Goal: Book appointment/travel/reservation

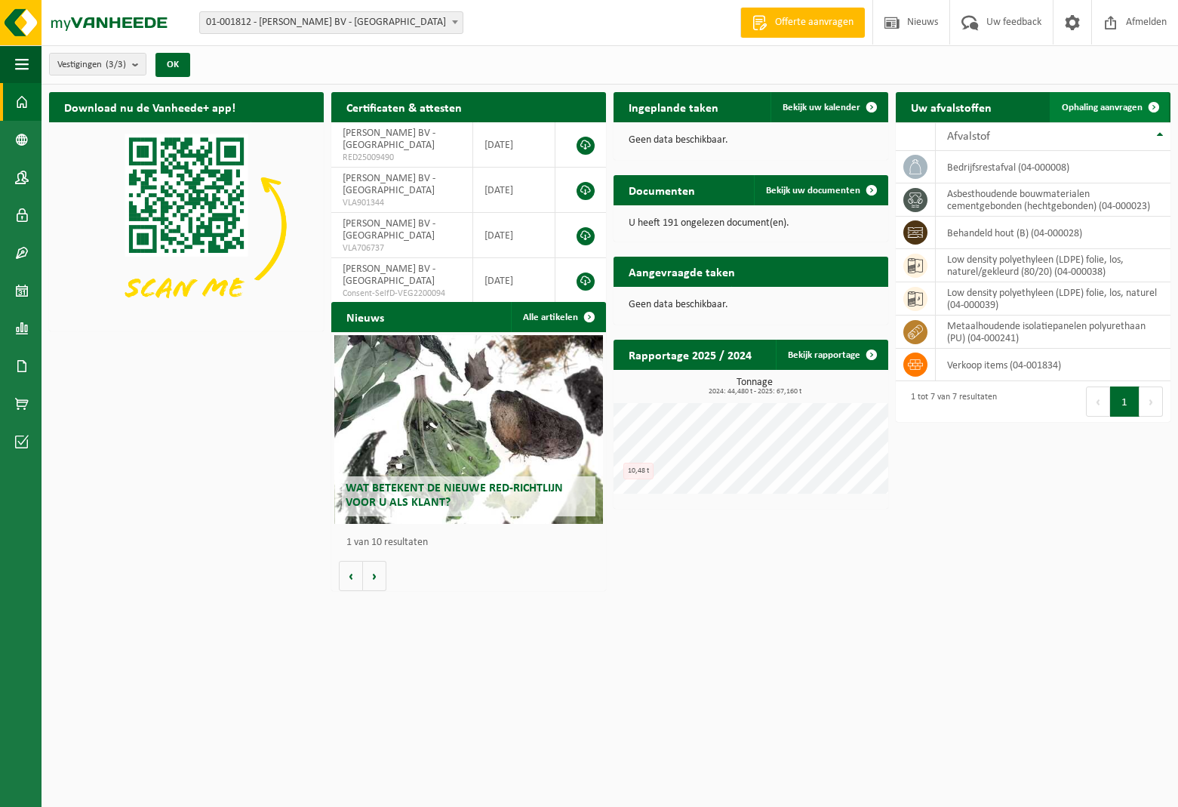
click at [1107, 109] on span "Ophaling aanvragen" at bounding box center [1102, 108] width 81 height 10
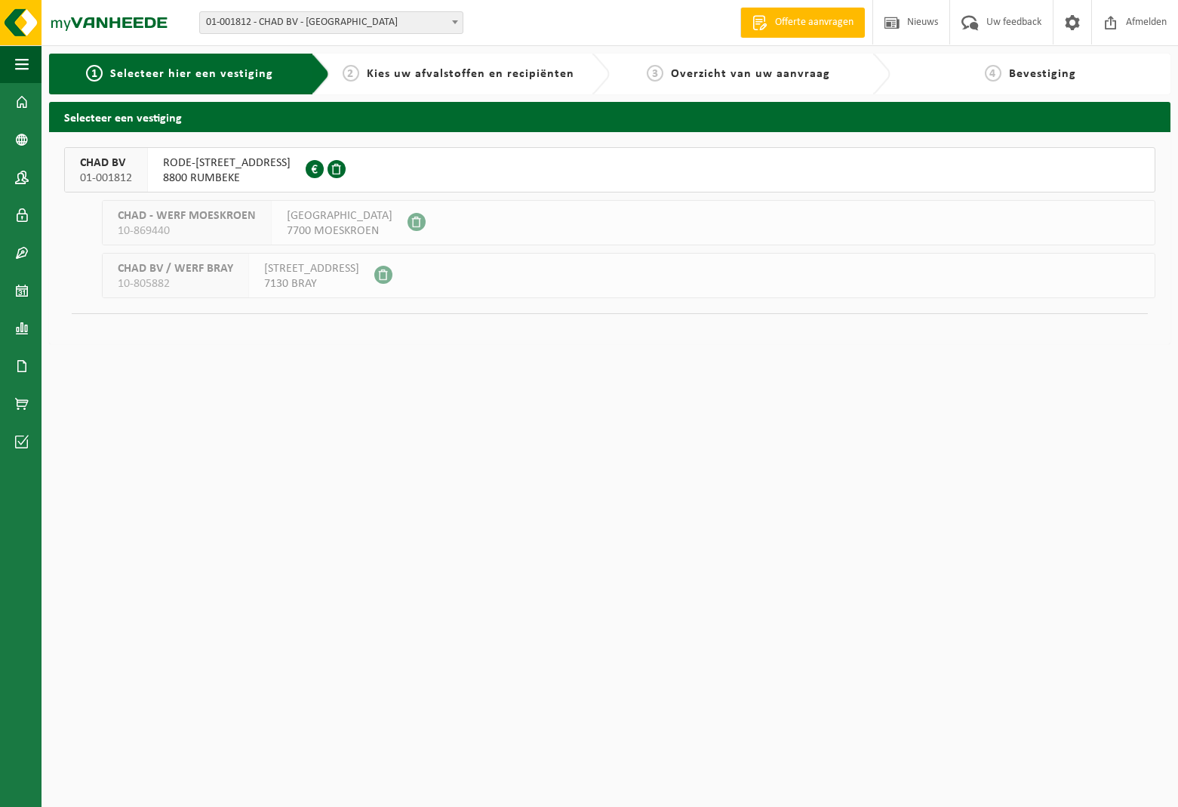
click at [256, 174] on span "8800 RUMBEKE" at bounding box center [227, 178] width 128 height 15
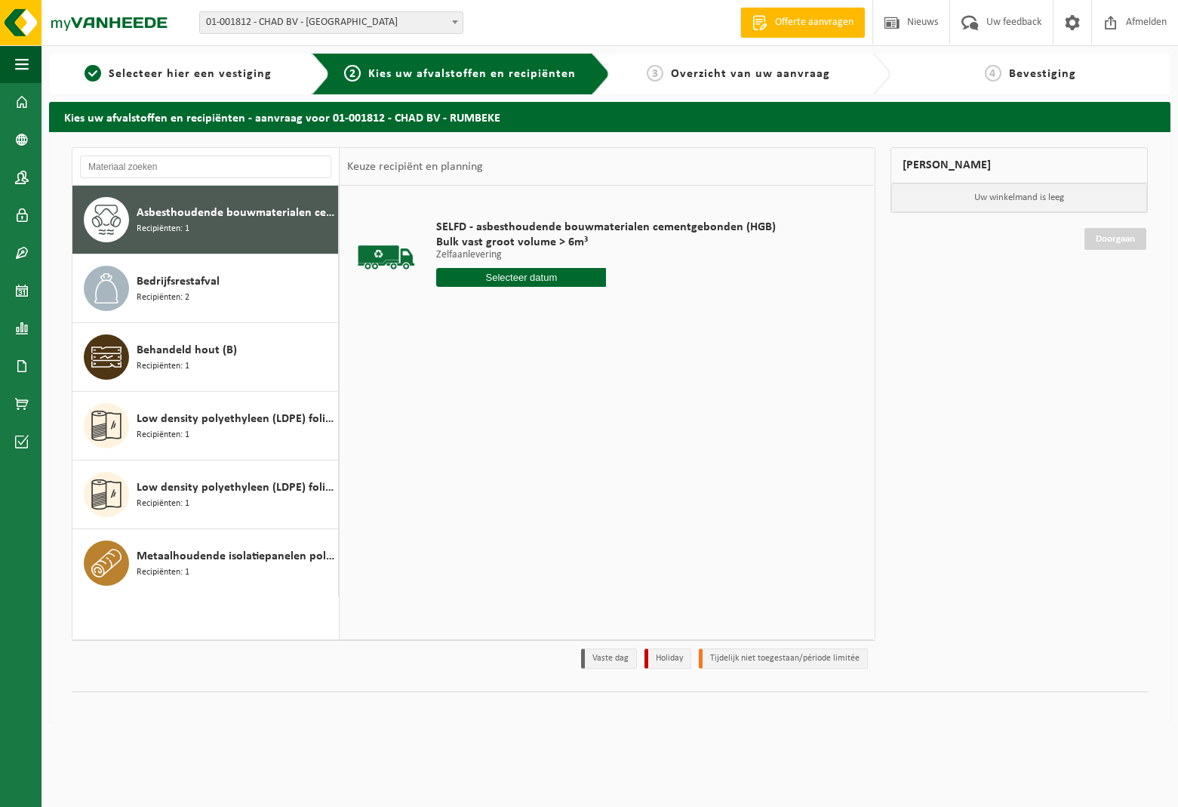
click at [484, 279] on input "text" at bounding box center [521, 277] width 170 height 19
click at [476, 414] on div "14" at bounding box center [477, 411] width 26 height 24
type input "Van 2025-10-14"
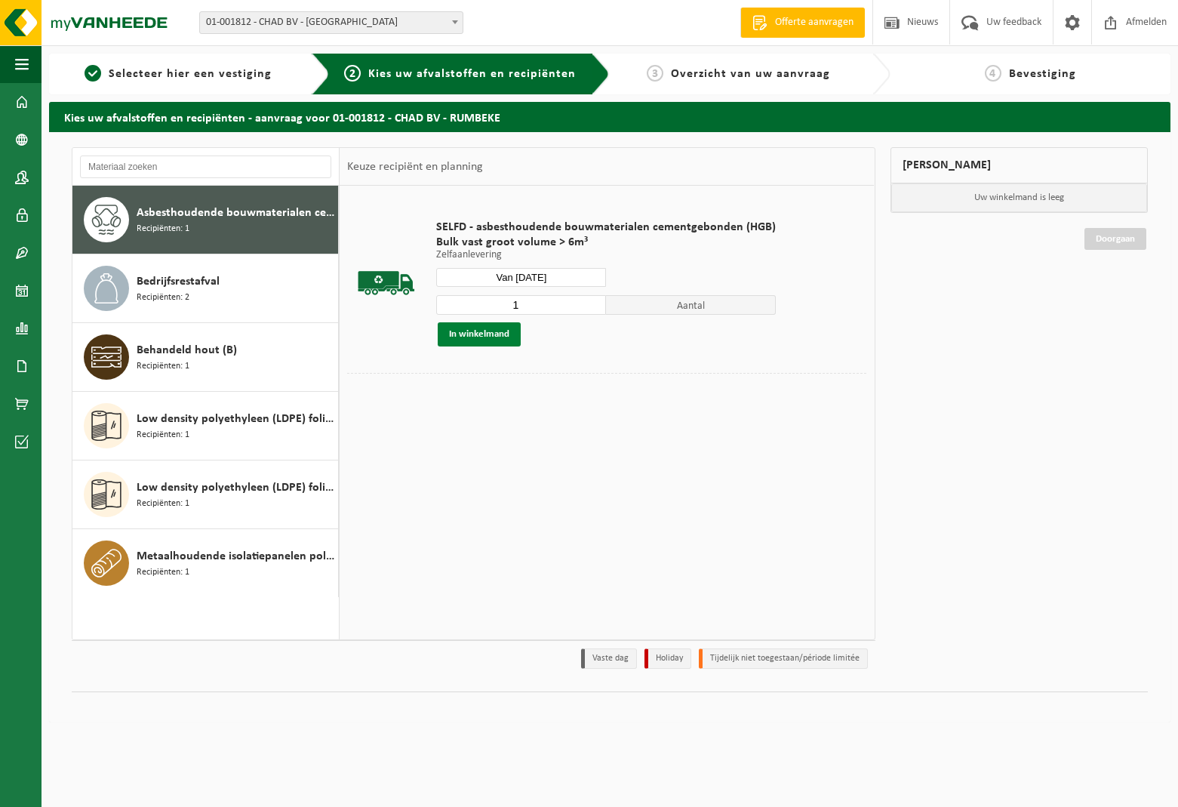
click at [466, 337] on button "In winkelmand" at bounding box center [479, 334] width 83 height 24
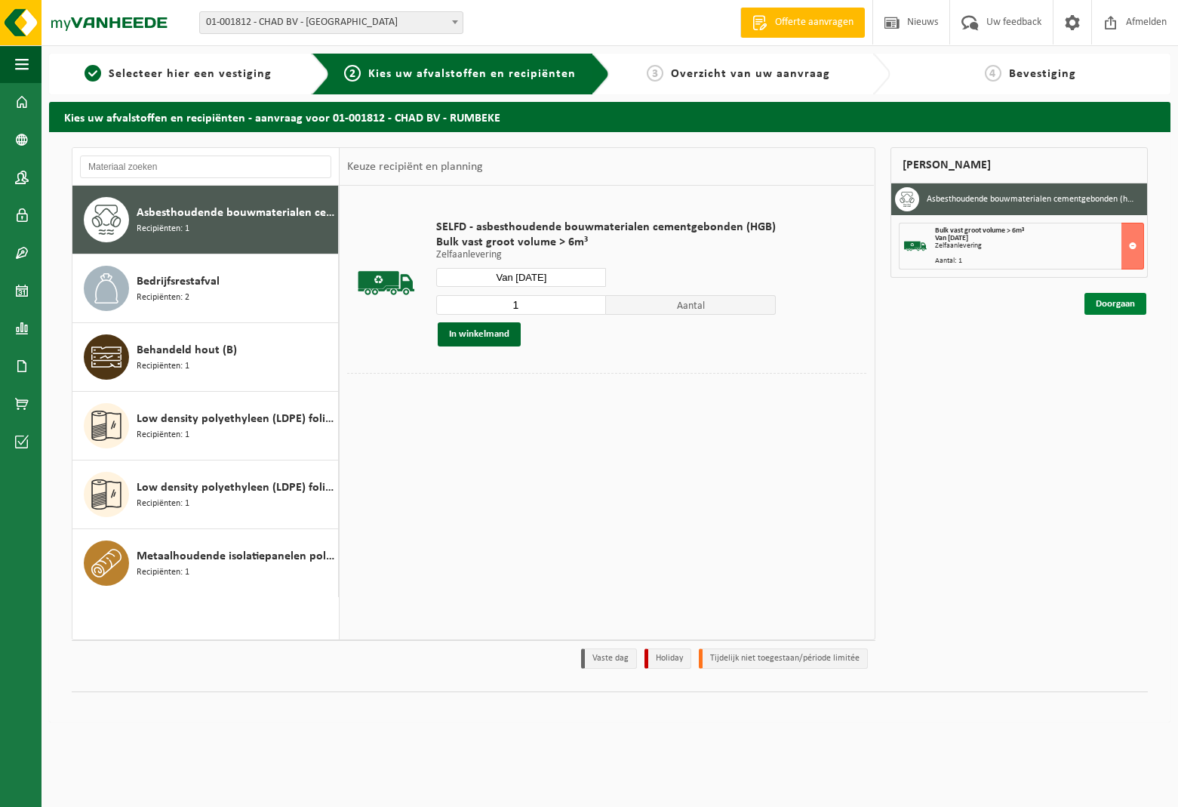
click at [1120, 304] on link "Doorgaan" at bounding box center [1116, 304] width 62 height 22
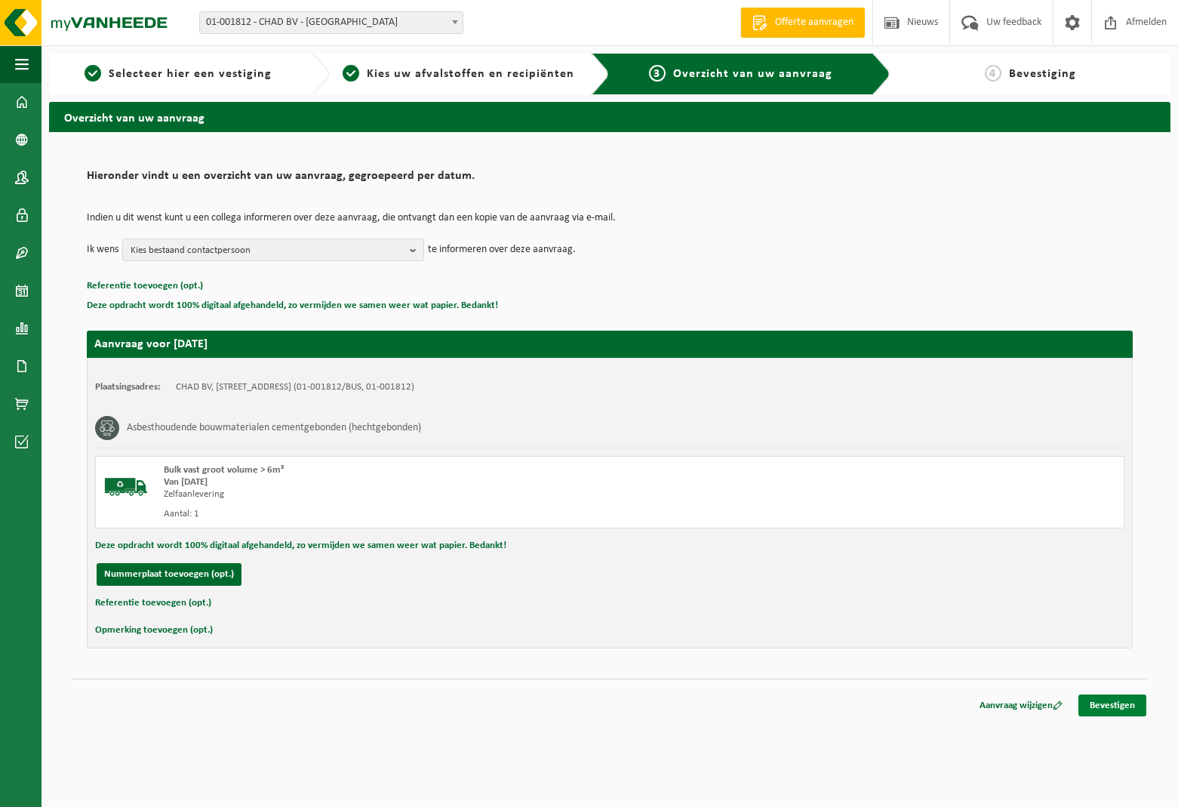
click at [1126, 706] on link "Bevestigen" at bounding box center [1113, 705] width 68 height 22
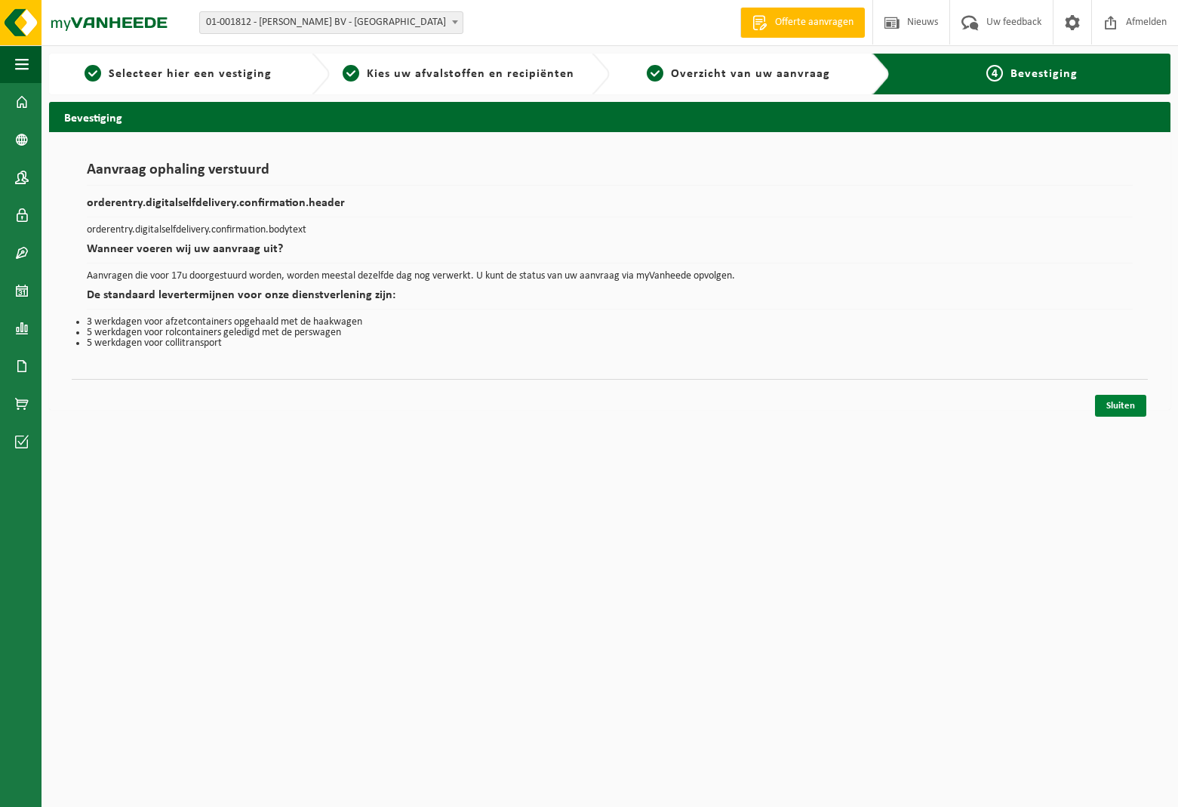
click at [1122, 405] on link "Sluiten" at bounding box center [1120, 406] width 51 height 22
